Goal: Find specific page/section: Locate a particular part of the current website

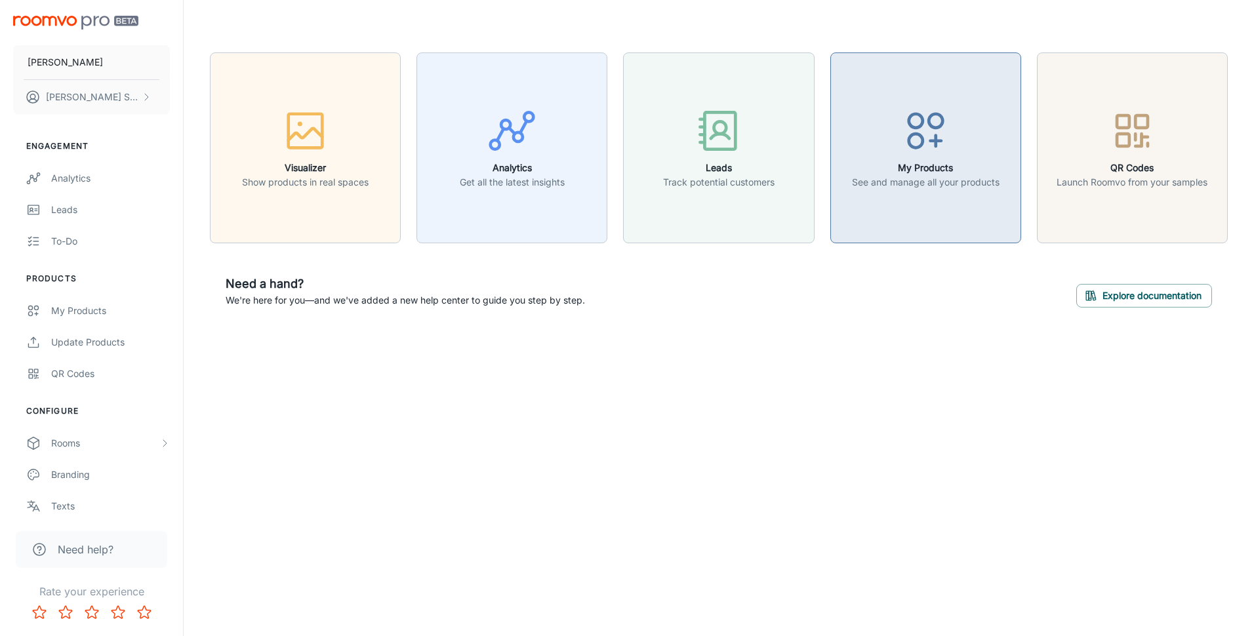
click at [975, 112] on div "button" at bounding box center [926, 133] width 148 height 54
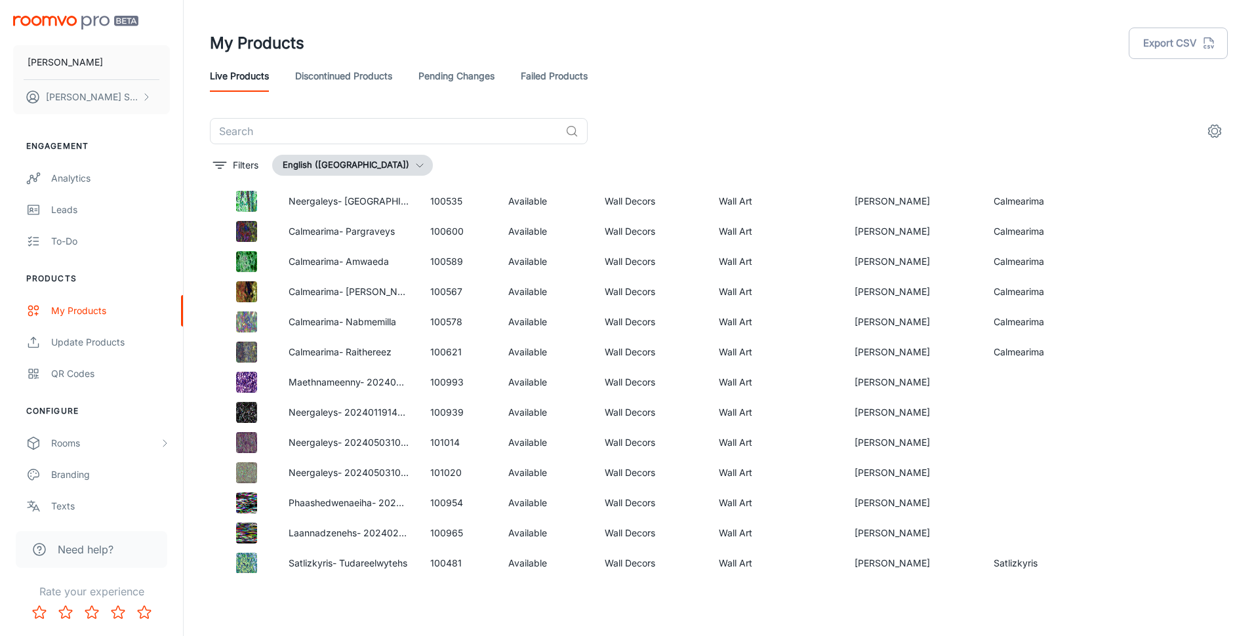
scroll to position [833, 0]
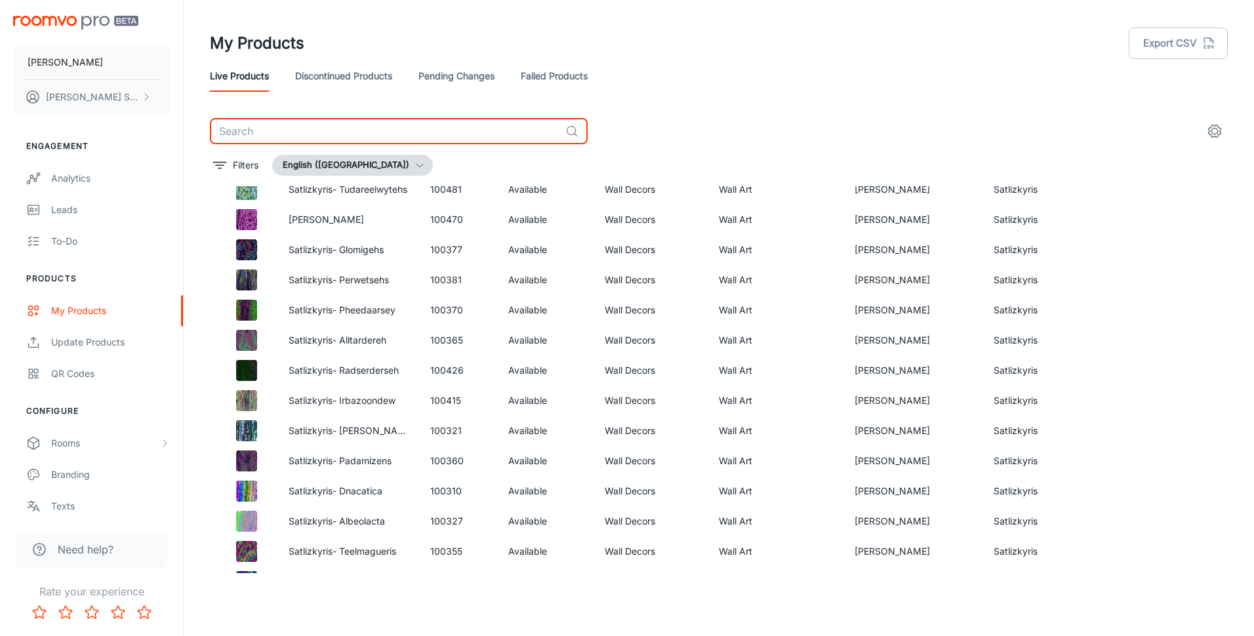
click at [444, 128] on input "text" at bounding box center [385, 131] width 350 height 26
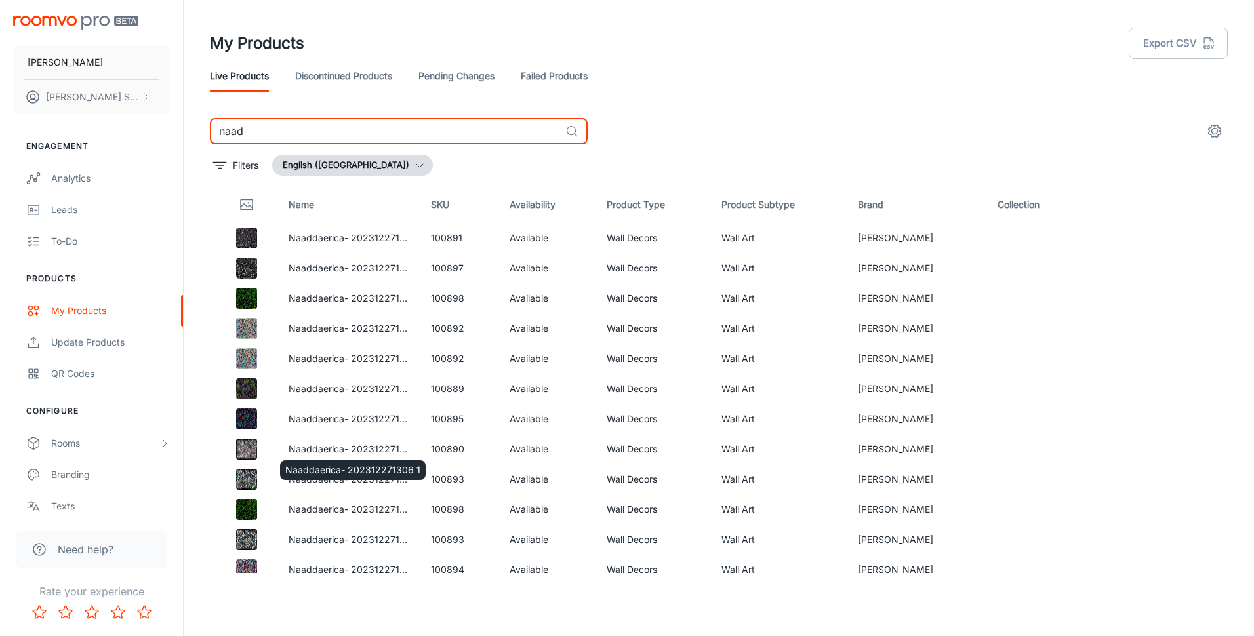
type input "naad"
click at [346, 477] on div "Naaddaerica- 202312271306 1" at bounding box center [353, 470] width 146 height 20
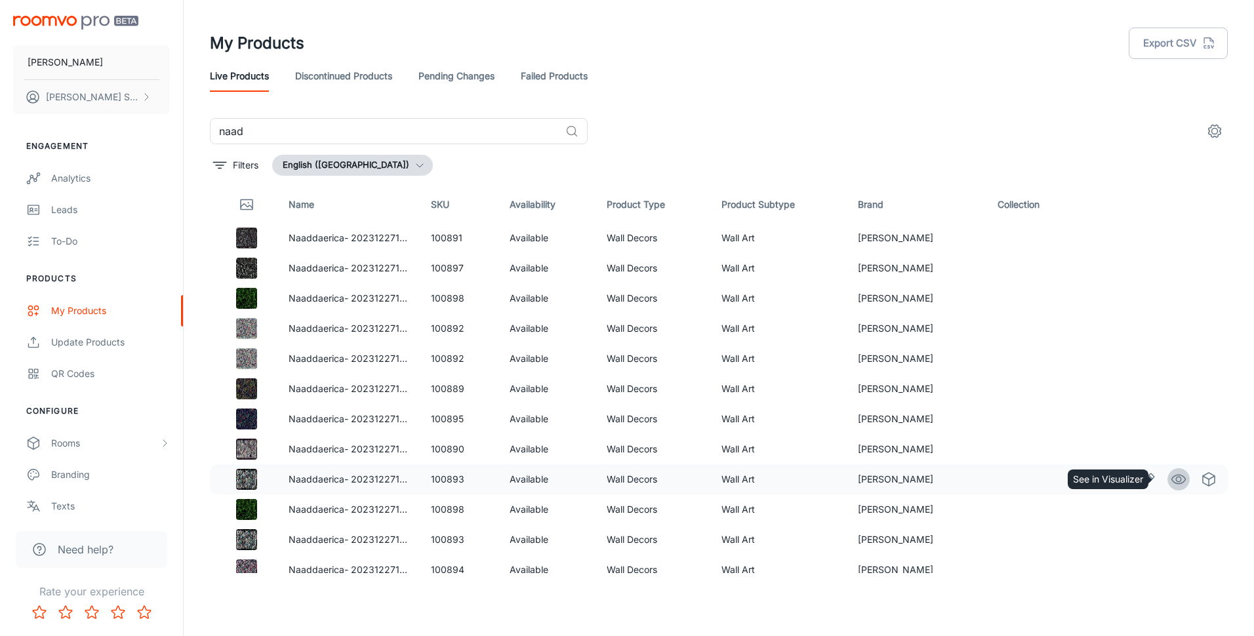
click at [1171, 482] on icon "See in Visualizer" at bounding box center [1179, 480] width 16 height 16
